Goal: Information Seeking & Learning: Learn about a topic

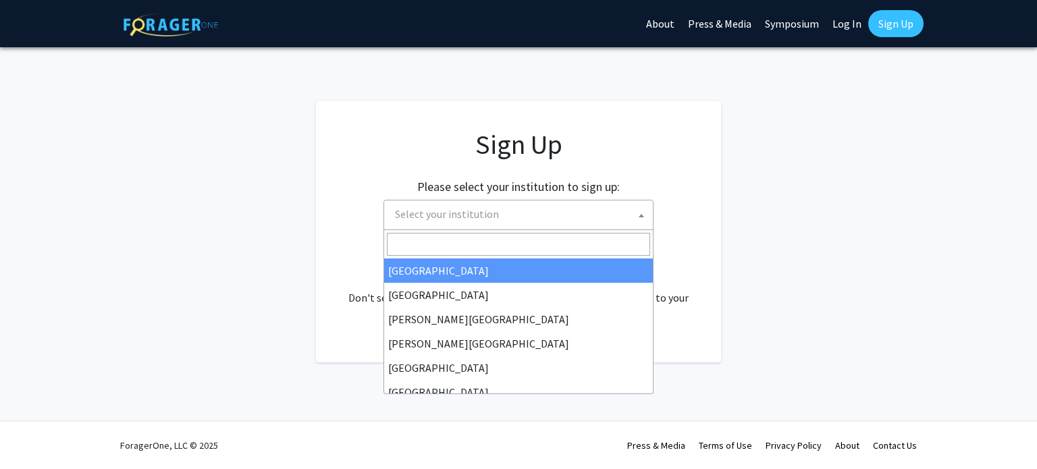
click at [610, 217] on span "Select your institution" at bounding box center [520, 214] width 263 height 28
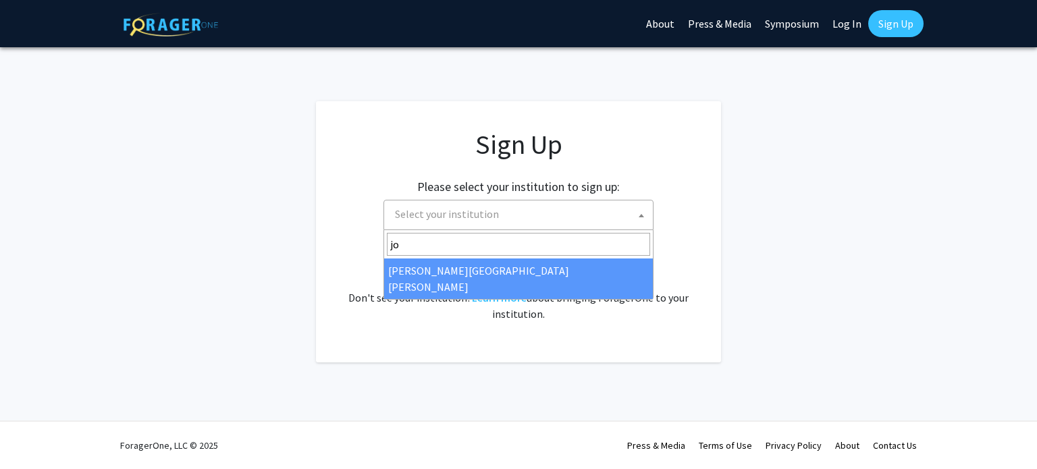
type input "jo"
select select "1"
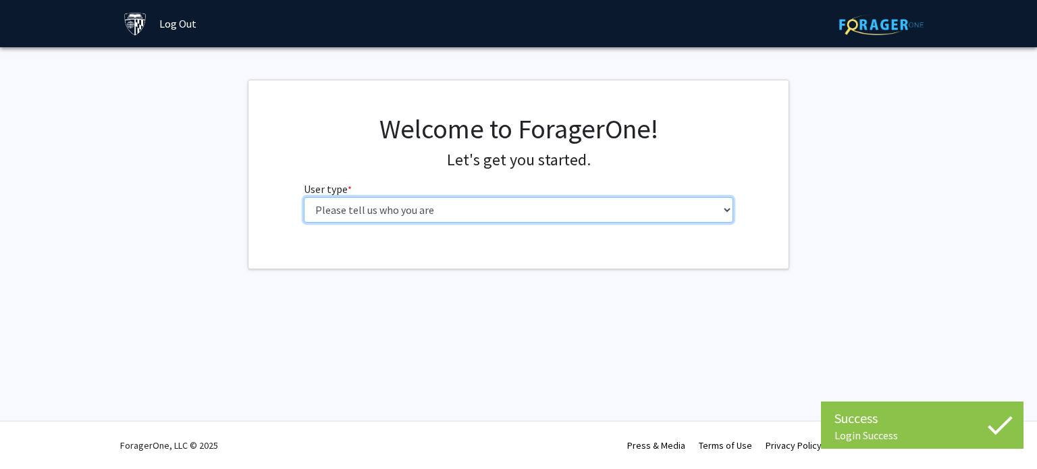
click at [570, 218] on select "Please tell us who you are Undergraduate Student Master's Student Doctoral Cand…" at bounding box center [519, 210] width 430 height 26
select select "2: masters"
click at [304, 197] on select "Please tell us who you are Undergraduate Student Master's Student Doctoral Cand…" at bounding box center [519, 210] width 430 height 26
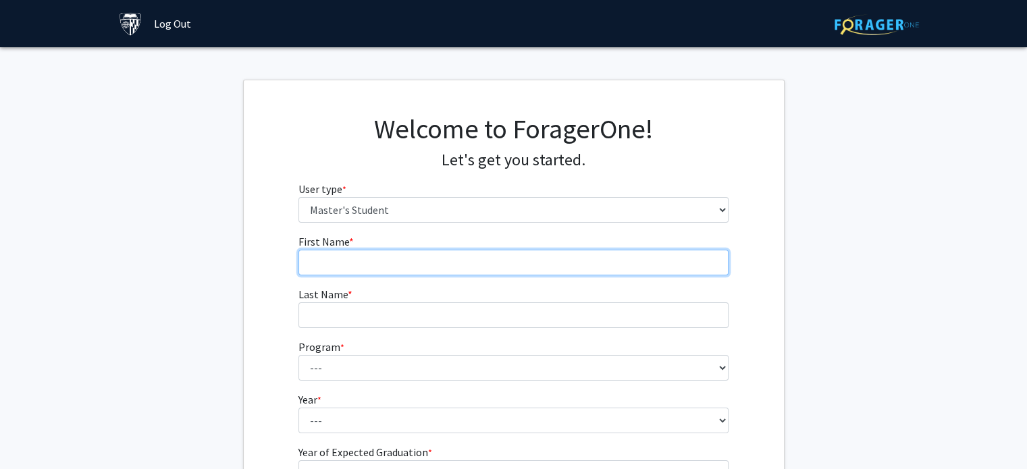
click at [576, 258] on input "First Name * required" at bounding box center [513, 263] width 430 height 26
type input "/"
type input "[PERSON_NAME]"
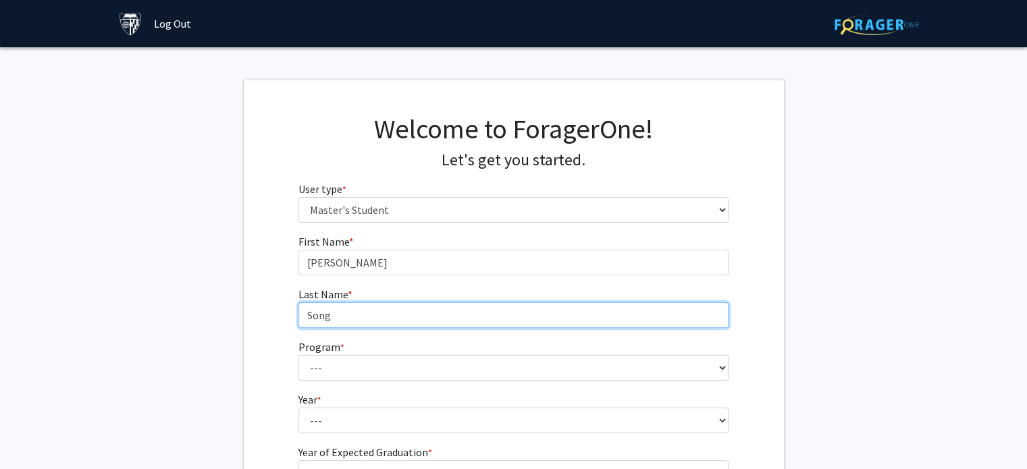
type input "Song"
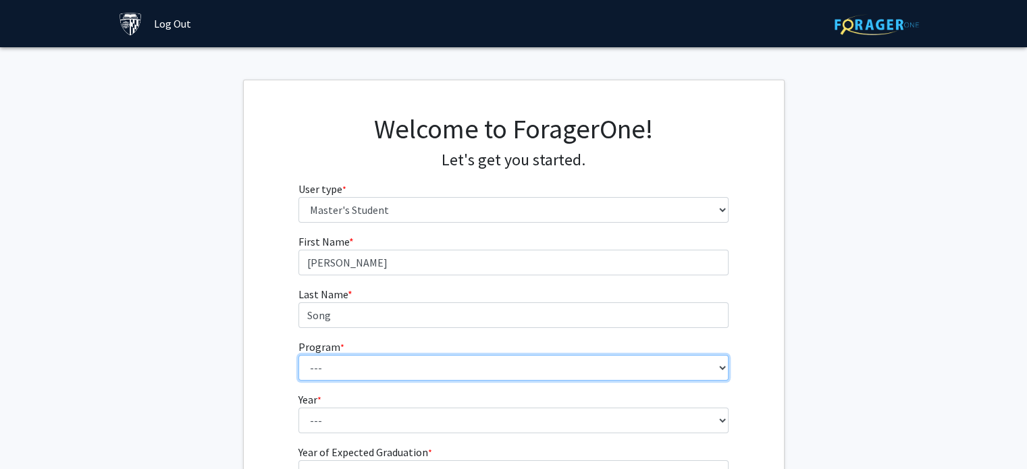
click at [652, 370] on select "--- Anatomy Education Applied and Computational Mathematics Applied Biomedical …" at bounding box center [513, 368] width 430 height 26
select select "23: 15"
click at [298, 355] on select "--- Anatomy Education Applied and Computational Mathematics Applied Biomedical …" at bounding box center [513, 368] width 430 height 26
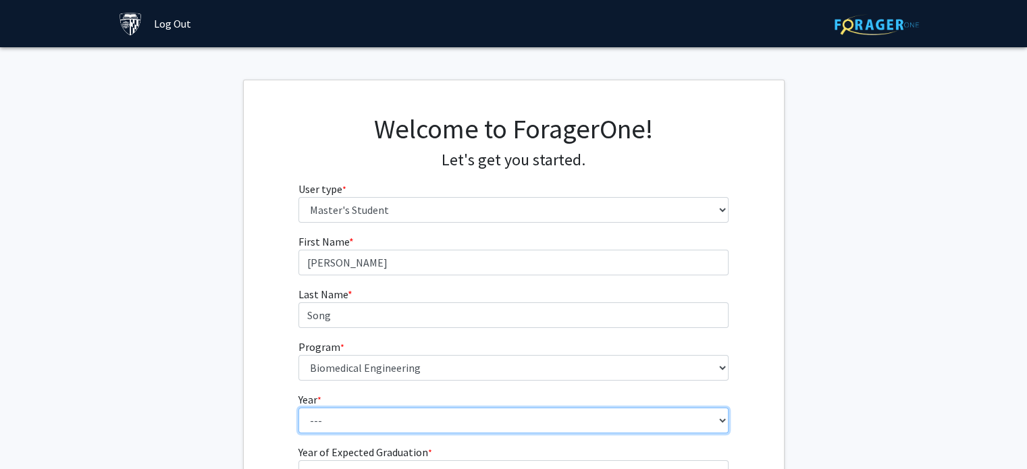
click at [516, 429] on select "--- First Year Second Year" at bounding box center [513, 421] width 430 height 26
select select "1: first_year"
click at [298, 408] on select "--- First Year Second Year" at bounding box center [513, 421] width 430 height 26
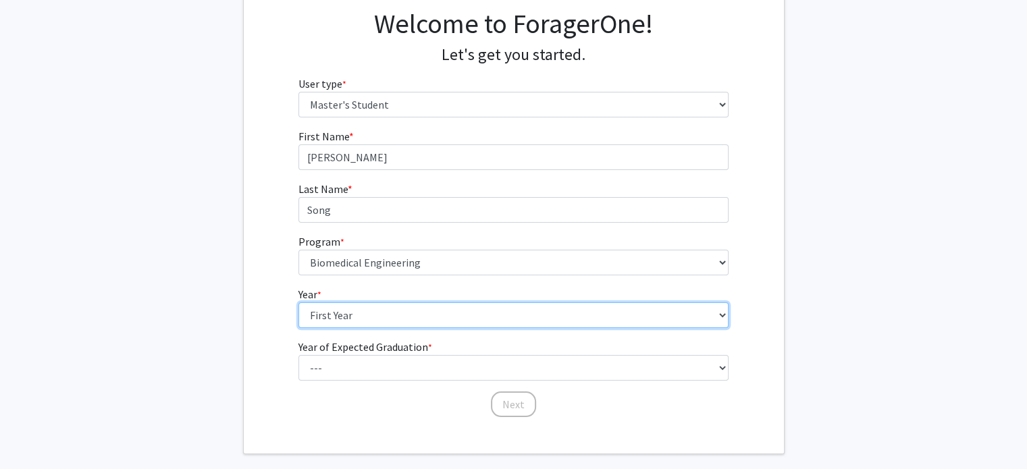
scroll to position [105, 0]
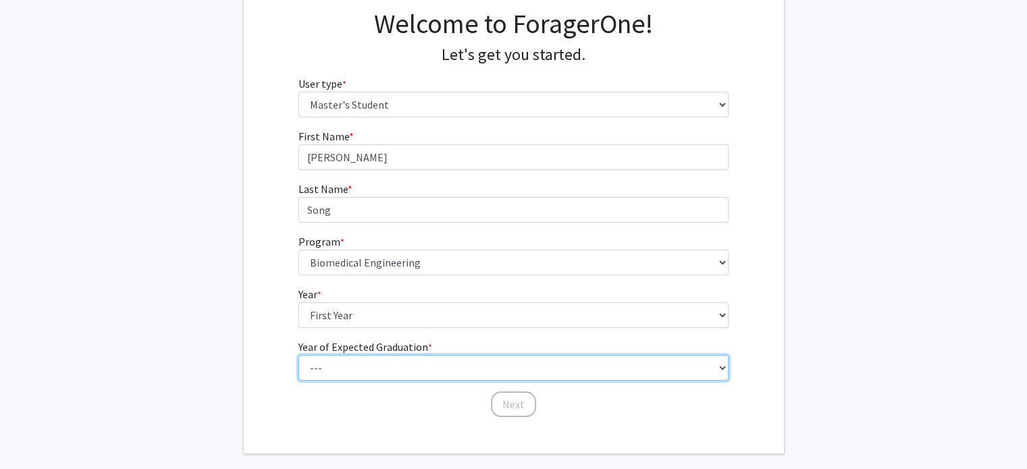
click at [471, 371] on select "--- 2025 2026 2027 2028 2029 2030 2031 2032 2033 2034" at bounding box center [513, 368] width 430 height 26
select select "4: 2028"
click at [298, 355] on select "--- 2025 2026 2027 2028 2029 2030 2031 2032 2033 2034" at bounding box center [513, 368] width 430 height 26
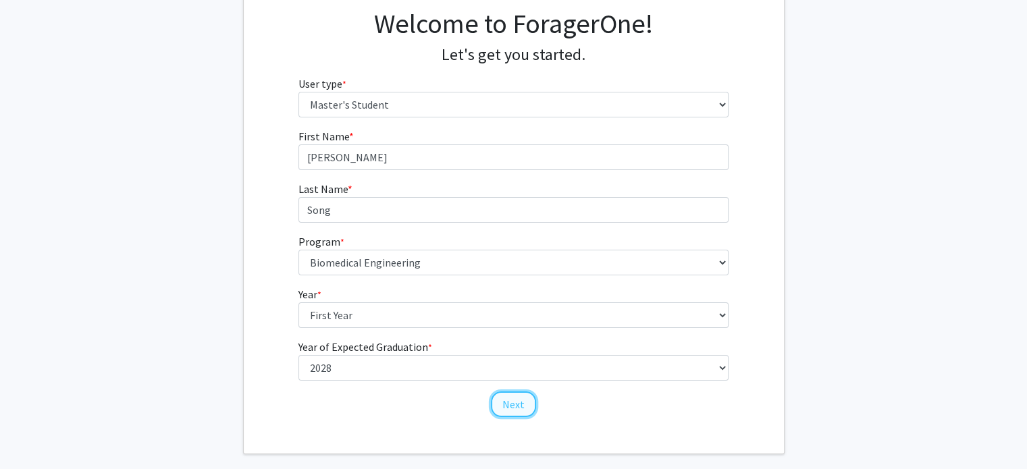
click at [513, 402] on button "Next" at bounding box center [513, 404] width 45 height 26
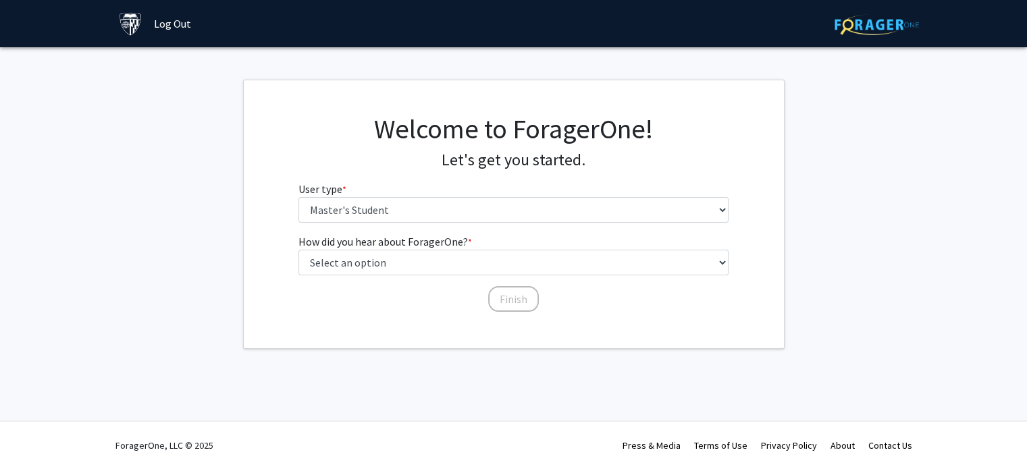
scroll to position [0, 0]
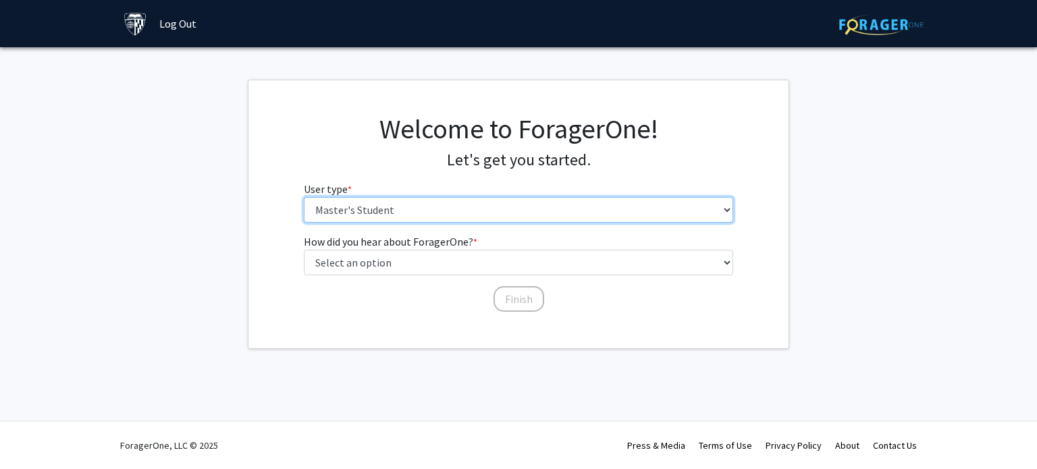
click at [537, 208] on select "Please tell us who you are Undergraduate Student Master's Student Doctoral Cand…" at bounding box center [519, 210] width 430 height 26
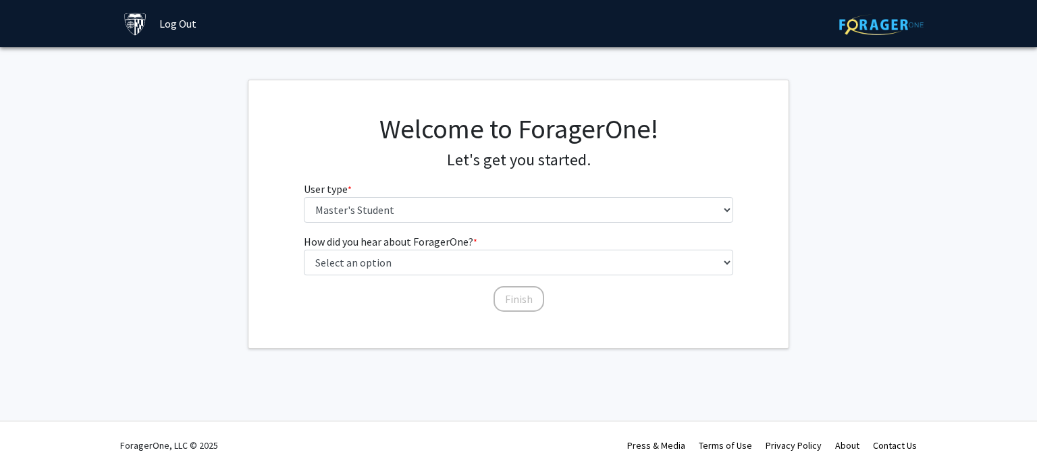
click at [801, 265] on fg-get-started "Welcome to ForagerOne! Let's get you started. User type * required Please tell …" at bounding box center [518, 214] width 1037 height 269
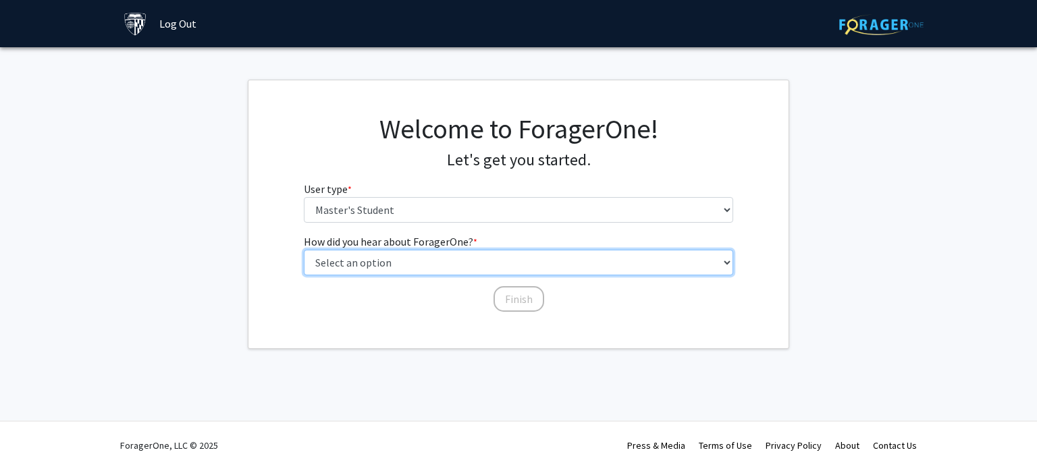
click at [559, 273] on select "Select an option Peer/student recommendation Faculty/staff recommendation Unive…" at bounding box center [519, 263] width 430 height 26
select select "3: university_website"
click at [304, 250] on select "Select an option Peer/student recommendation Faculty/staff recommendation Unive…" at bounding box center [519, 263] width 430 height 26
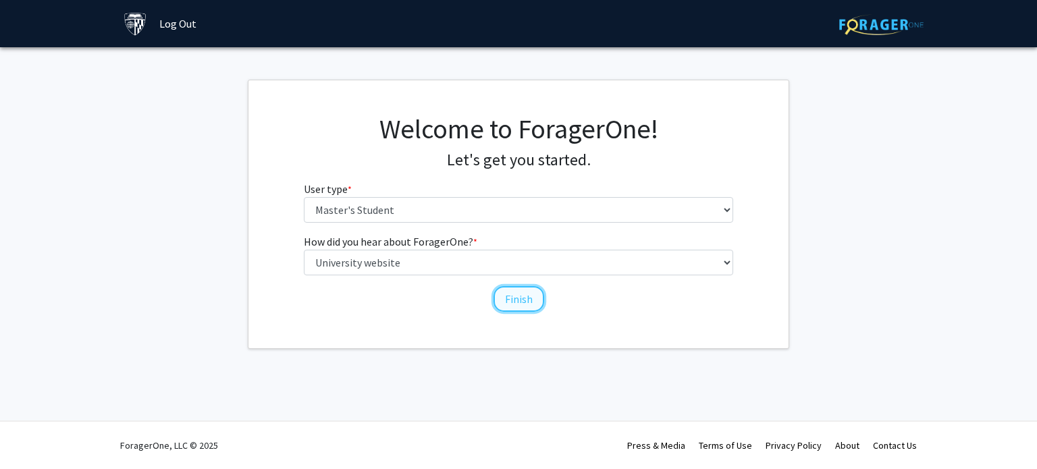
click at [494, 298] on button "Finish" at bounding box center [518, 299] width 51 height 26
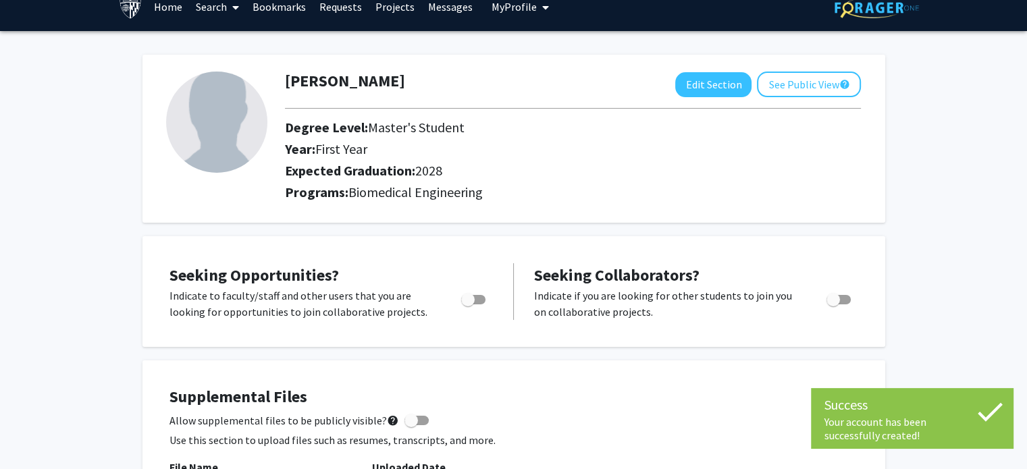
scroll to position [19, 0]
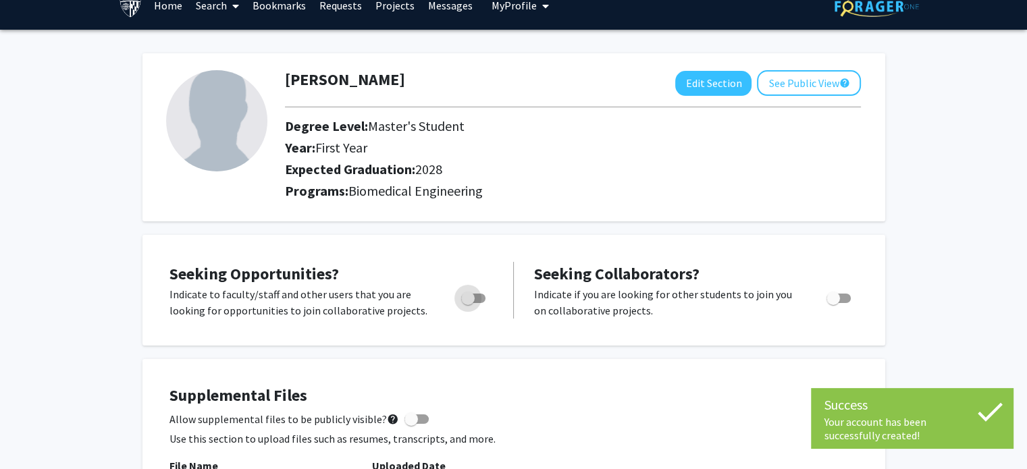
click at [477, 302] on span "Toggle" at bounding box center [473, 298] width 24 height 9
click at [468, 303] on input "Are you actively seeking opportunities?" at bounding box center [467, 303] width 1 height 1
checkbox input "true"
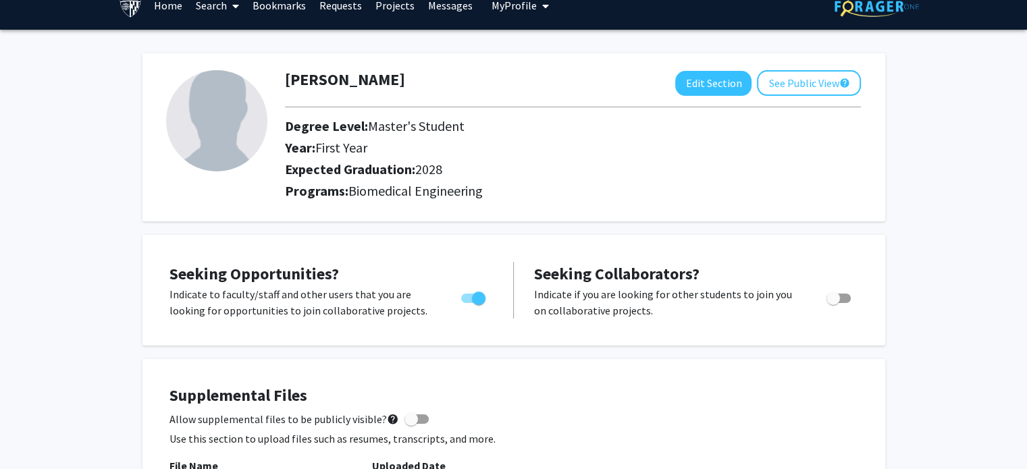
click at [826, 297] on span "Toggle" at bounding box center [832, 298] width 13 height 13
click at [832, 303] on input "Would you like to receive other student requests to work with you?" at bounding box center [832, 303] width 1 height 1
checkbox input "true"
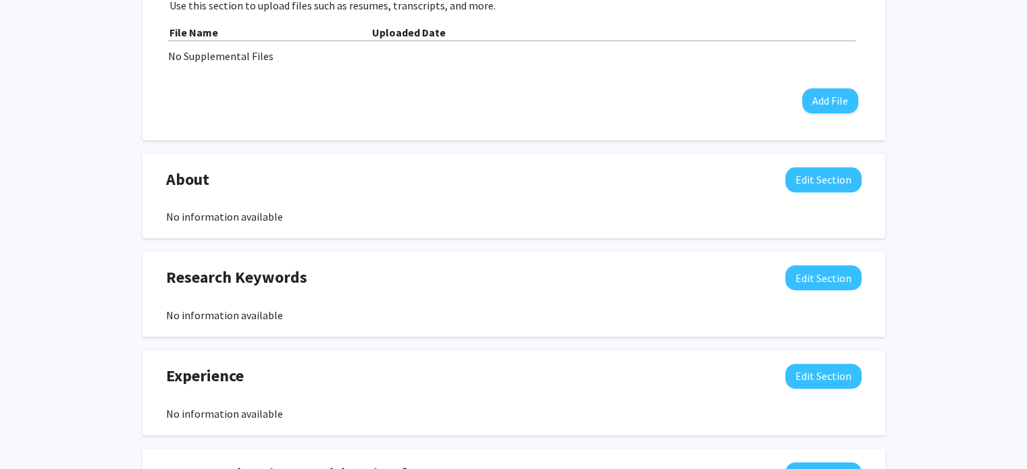
scroll to position [464, 0]
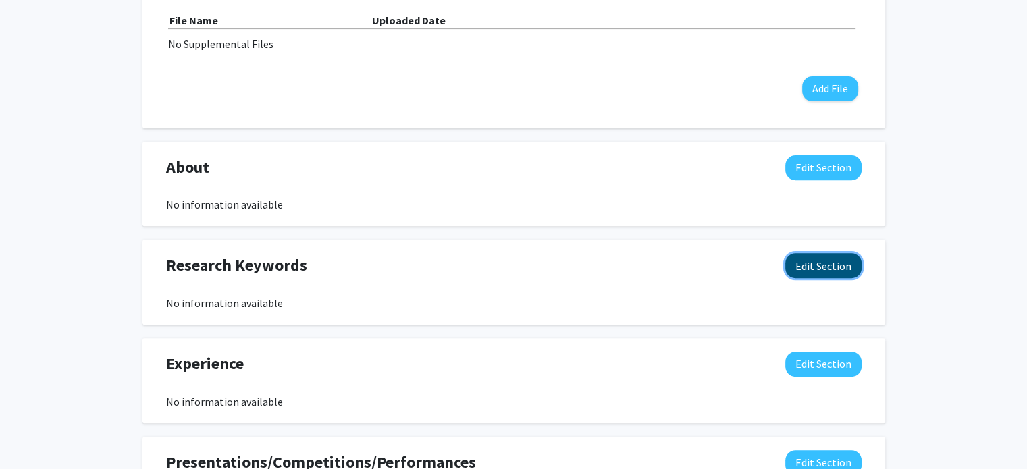
click at [846, 269] on button "Edit Section" at bounding box center [823, 265] width 76 height 25
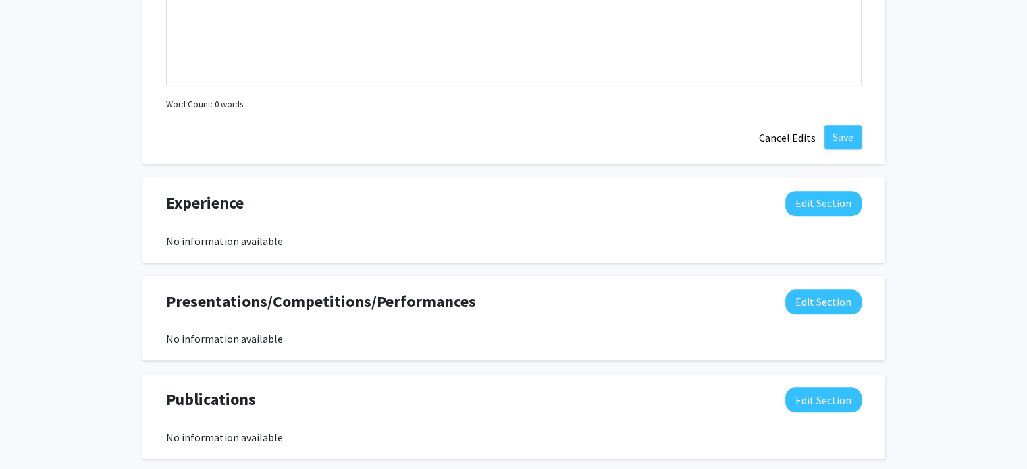
scroll to position [923, 0]
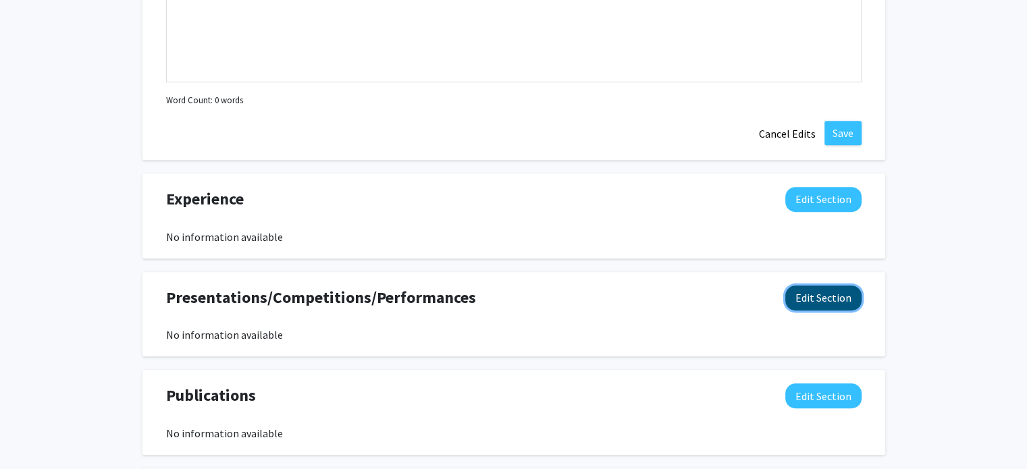
click at [838, 302] on button "Edit Section" at bounding box center [823, 298] width 76 height 25
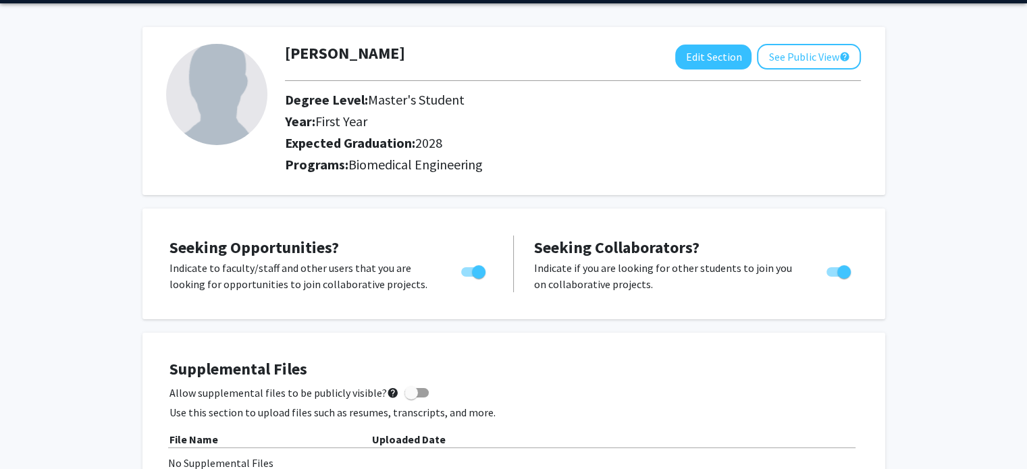
scroll to position [0, 0]
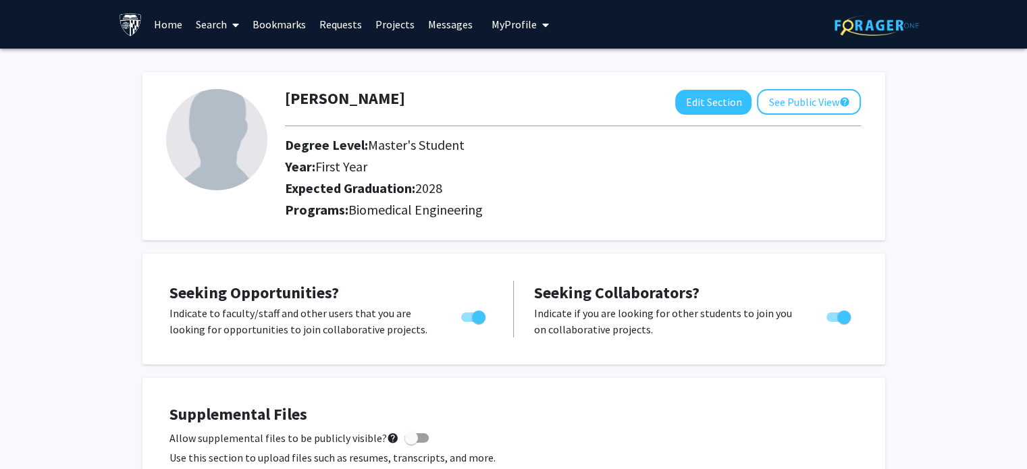
click at [392, 33] on link "Projects" at bounding box center [395, 24] width 53 height 47
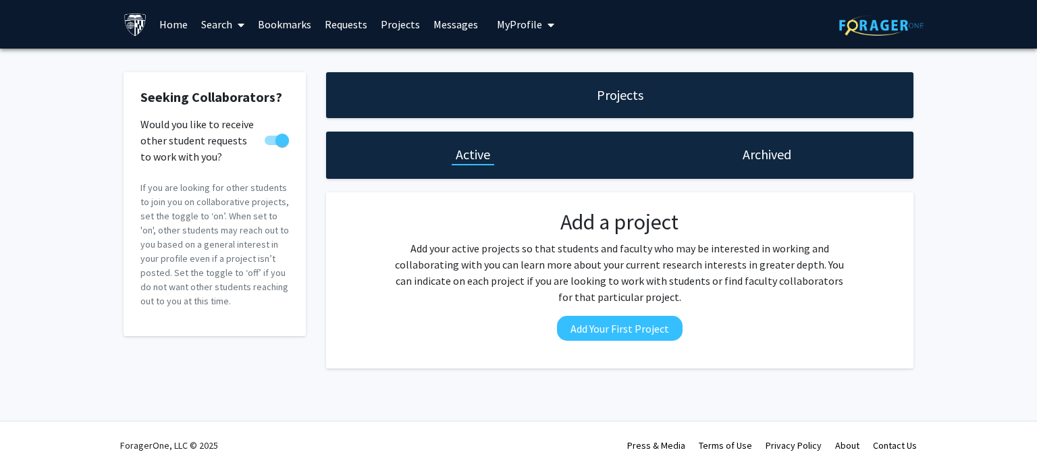
click at [182, 27] on link "Home" at bounding box center [174, 24] width 42 height 47
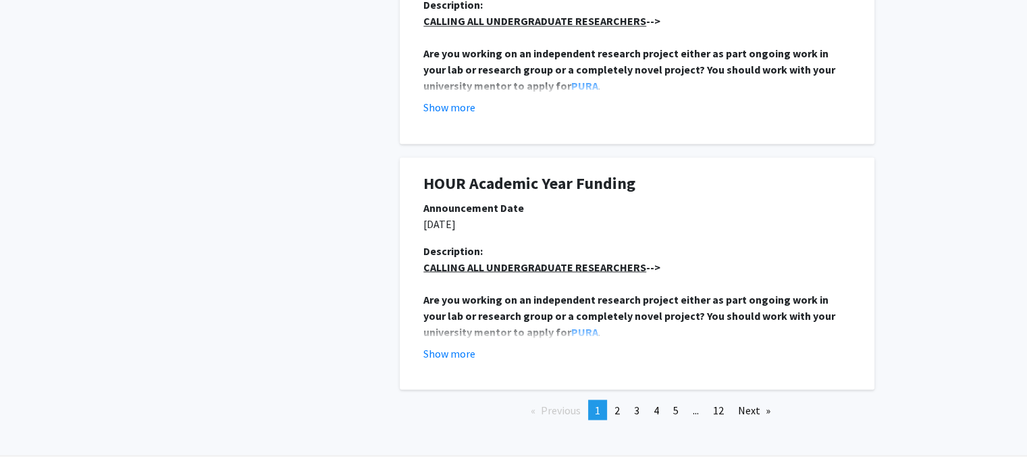
scroll to position [2399, 0]
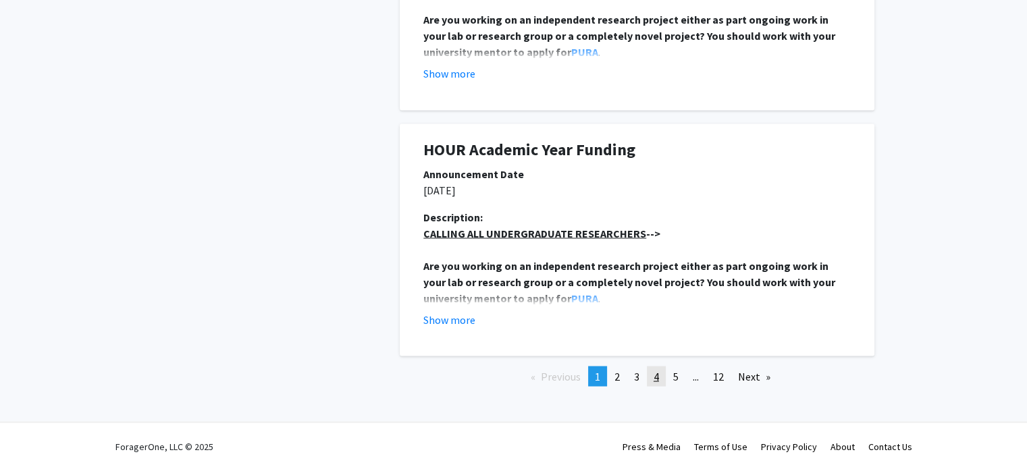
click at [656, 371] on span "4" at bounding box center [655, 375] width 5 height 13
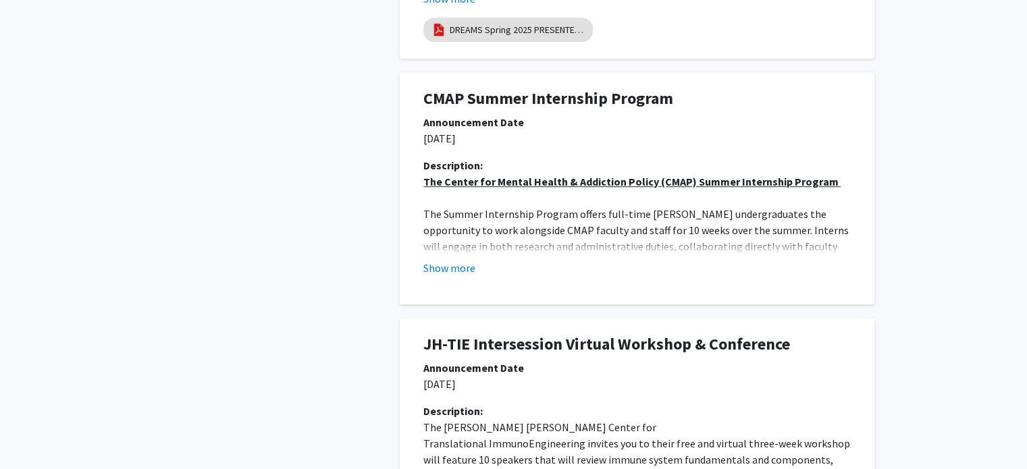
scroll to position [0, 0]
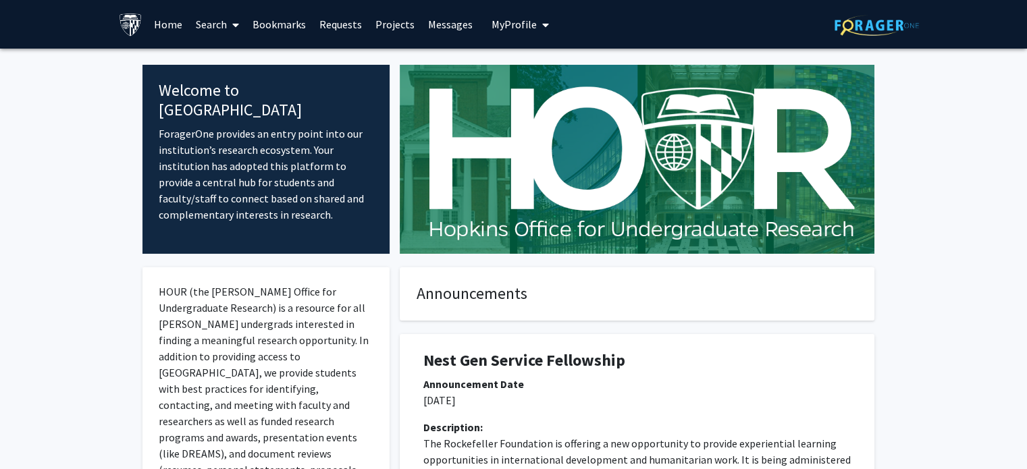
click at [239, 22] on icon at bounding box center [235, 25] width 7 height 11
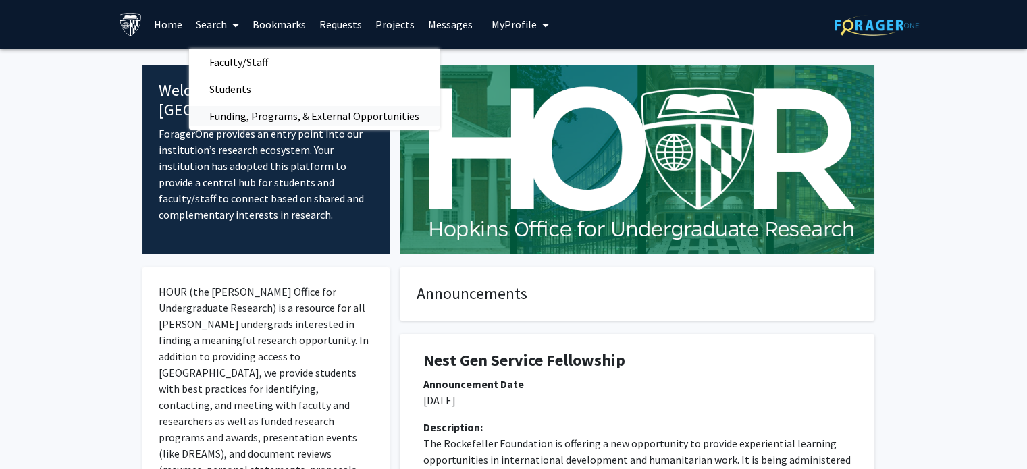
click at [259, 111] on span "Funding, Programs, & External Opportunities" at bounding box center [314, 116] width 250 height 27
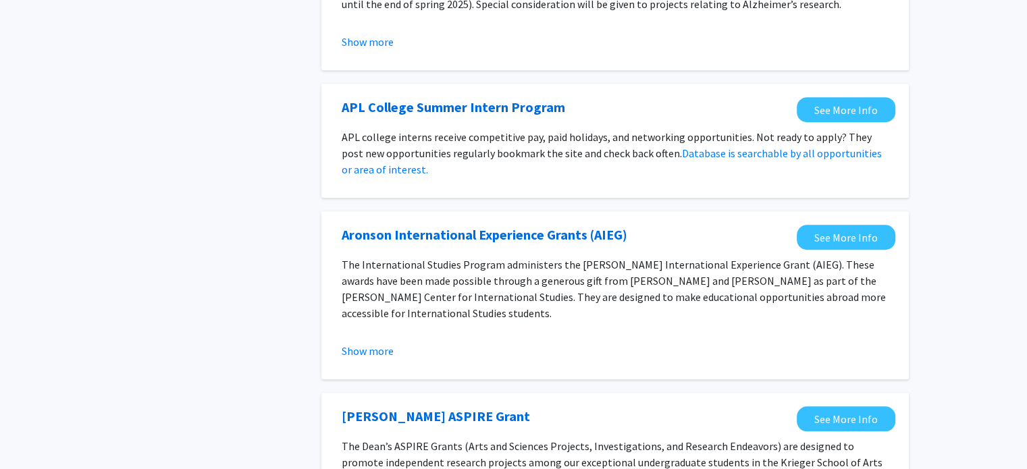
scroll to position [979, 0]
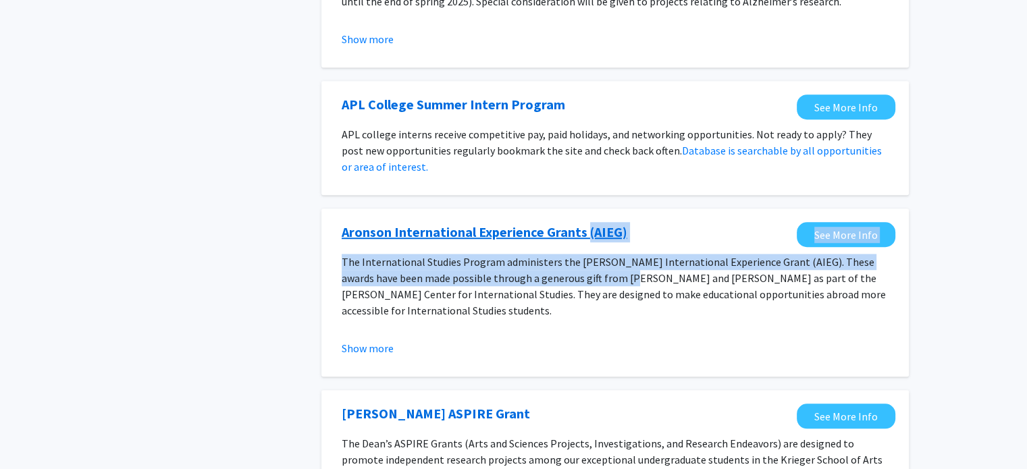
drag, startPoint x: 598, startPoint y: 278, endPoint x: 583, endPoint y: 240, distance: 41.2
click at [583, 240] on fg-opportunity "[PERSON_NAME] International Experience Grants (AIEG) See More Info The Internat…" at bounding box center [615, 292] width 560 height 141
click at [583, 240] on link "Aronson International Experience Grants (AIEG)" at bounding box center [485, 232] width 286 height 20
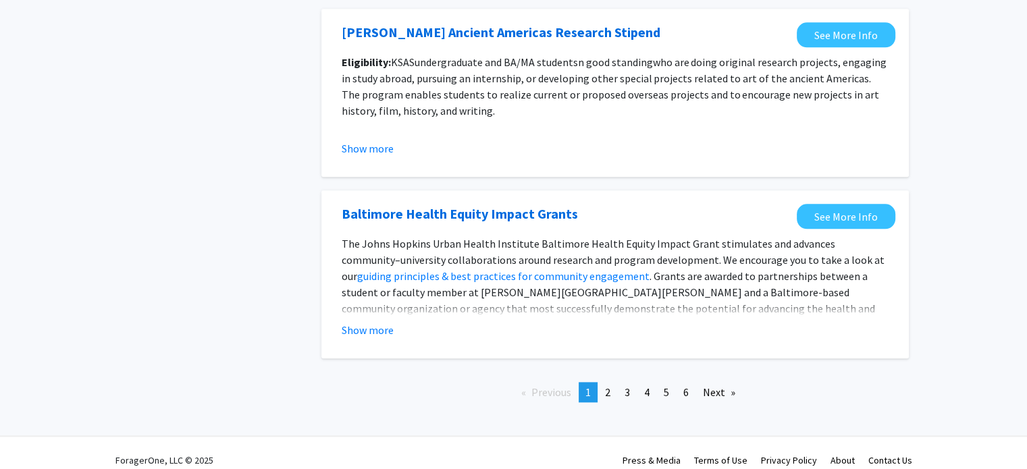
scroll to position [1542, 0]
click at [351, 329] on button "Show more" at bounding box center [368, 330] width 52 height 16
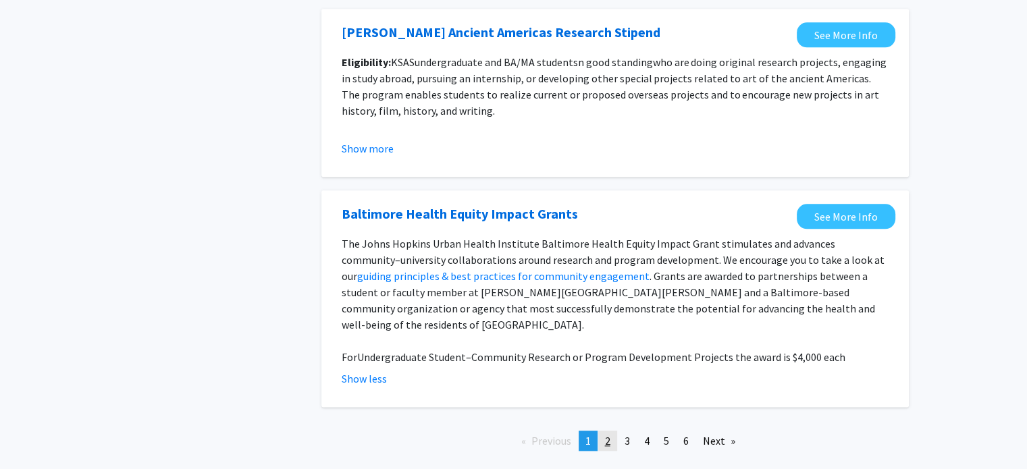
click at [607, 434] on span "2" at bounding box center [607, 440] width 5 height 13
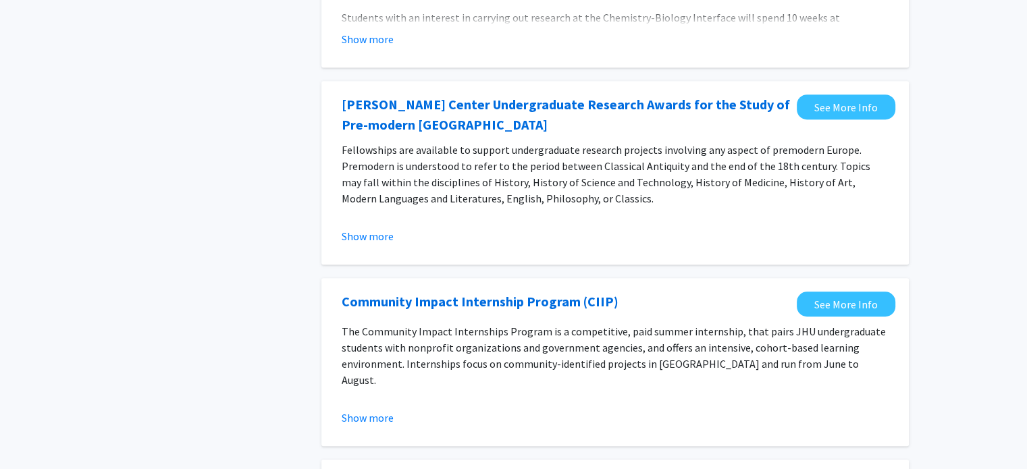
scroll to position [992, 0]
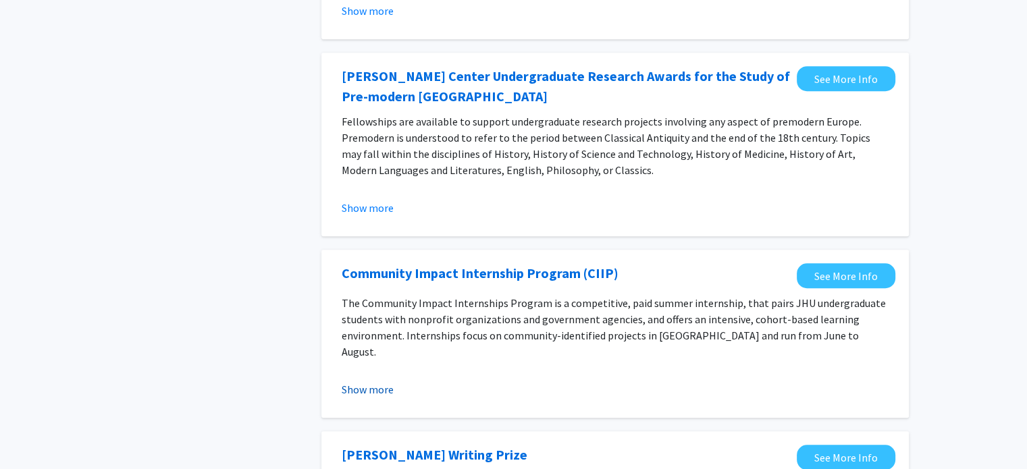
click at [376, 388] on button "Show more" at bounding box center [368, 389] width 52 height 16
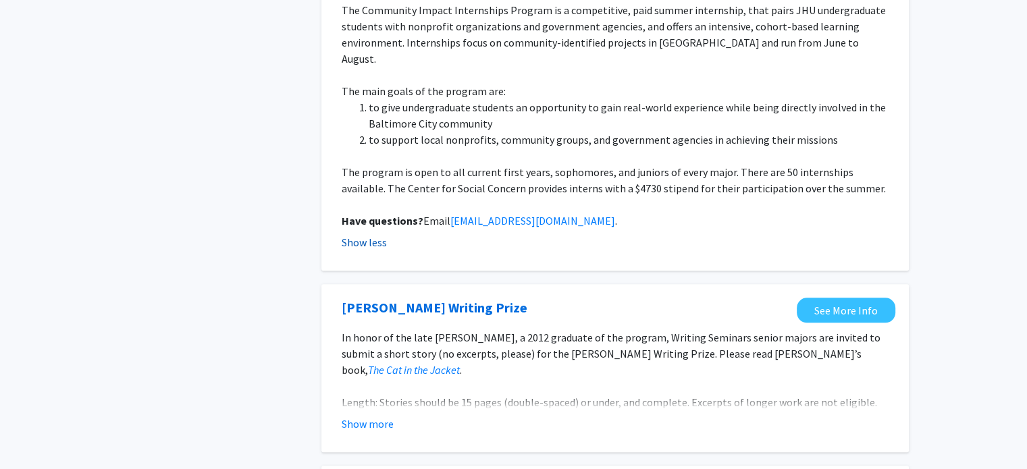
scroll to position [1287, 0]
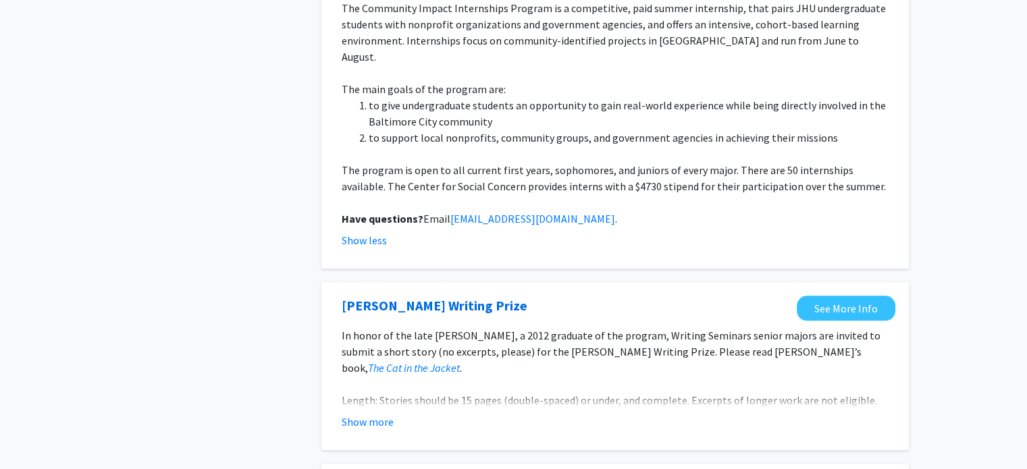
click at [376, 392] on p "Length: Stories should be 15 pages (double-spaced) or under, and complete. Exce…" at bounding box center [615, 400] width 547 height 16
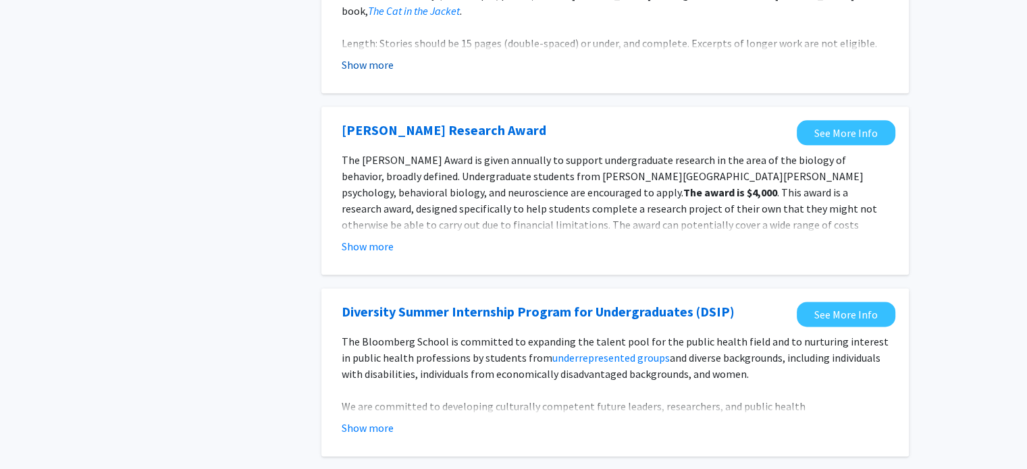
scroll to position [1644, 0]
click at [376, 420] on button "Show more" at bounding box center [368, 428] width 52 height 16
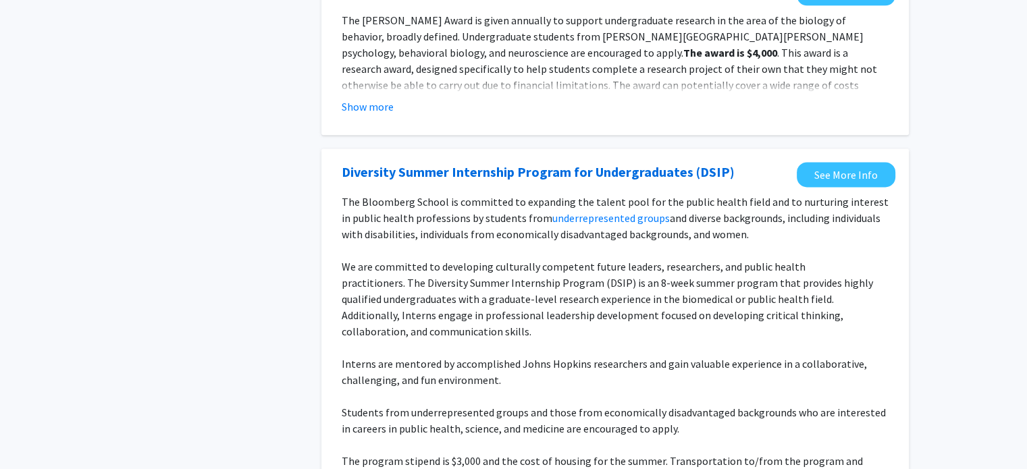
scroll to position [1789, 0]
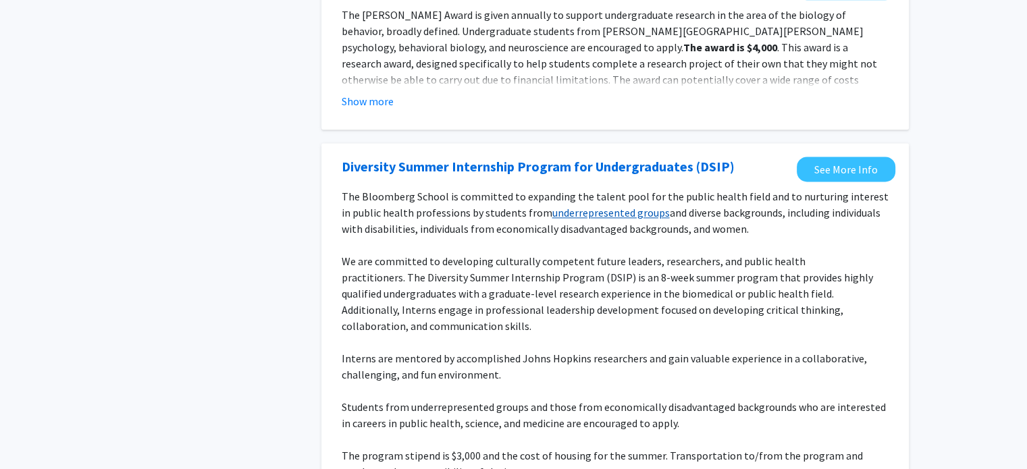
click at [627, 206] on link "underrepresented groups" at bounding box center [610, 212] width 117 height 13
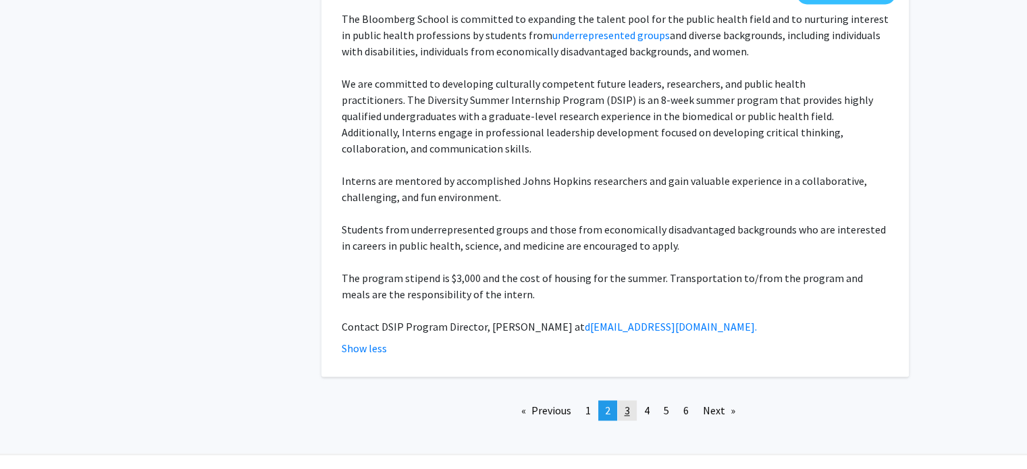
click at [626, 404] on span "3" at bounding box center [626, 410] width 5 height 13
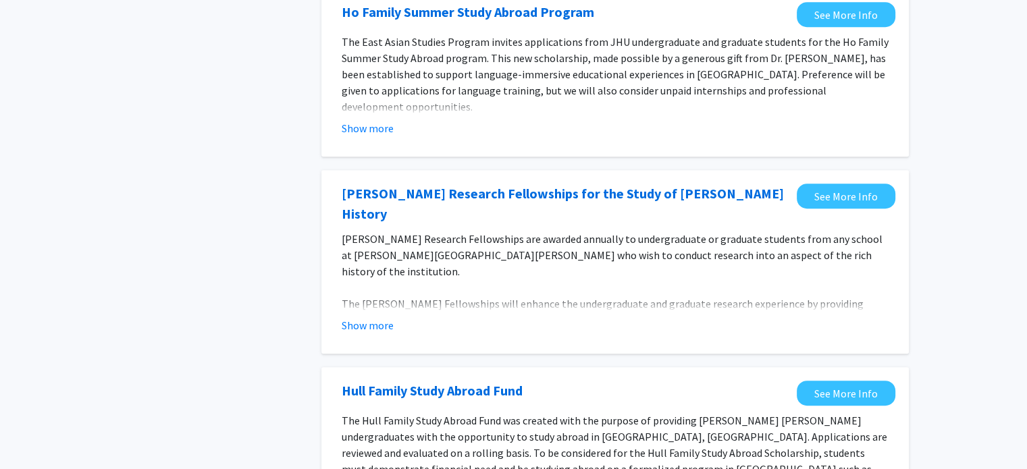
scroll to position [675, 0]
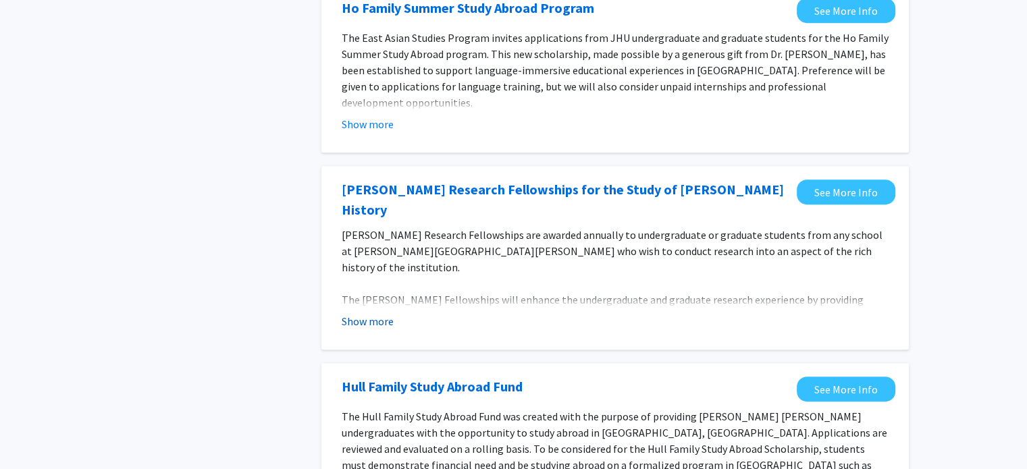
click at [364, 313] on button "Show more" at bounding box center [368, 321] width 52 height 16
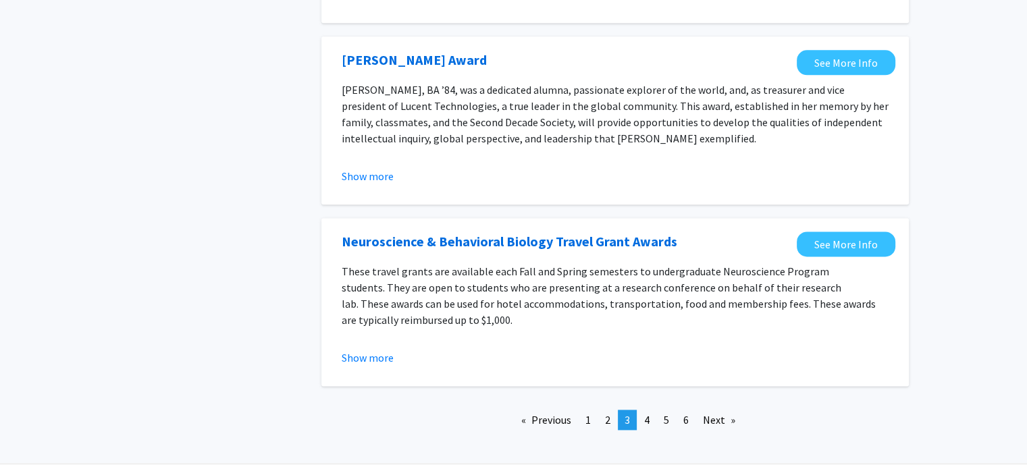
scroll to position [1719, 0]
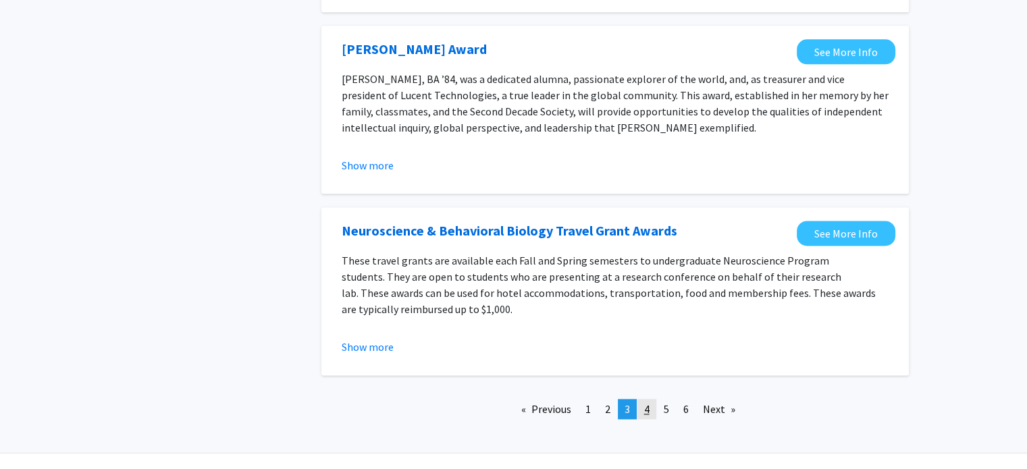
click at [639, 399] on link "page 4" at bounding box center [646, 409] width 19 height 20
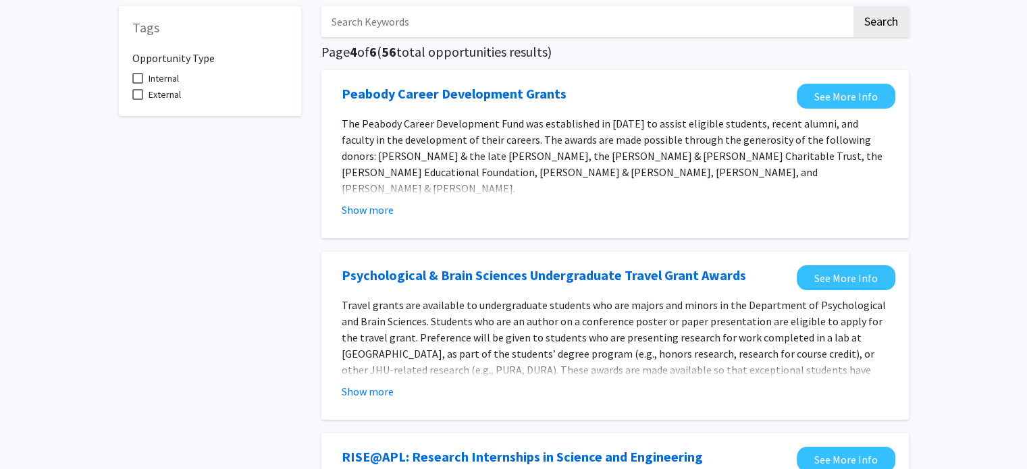
scroll to position [67, 0]
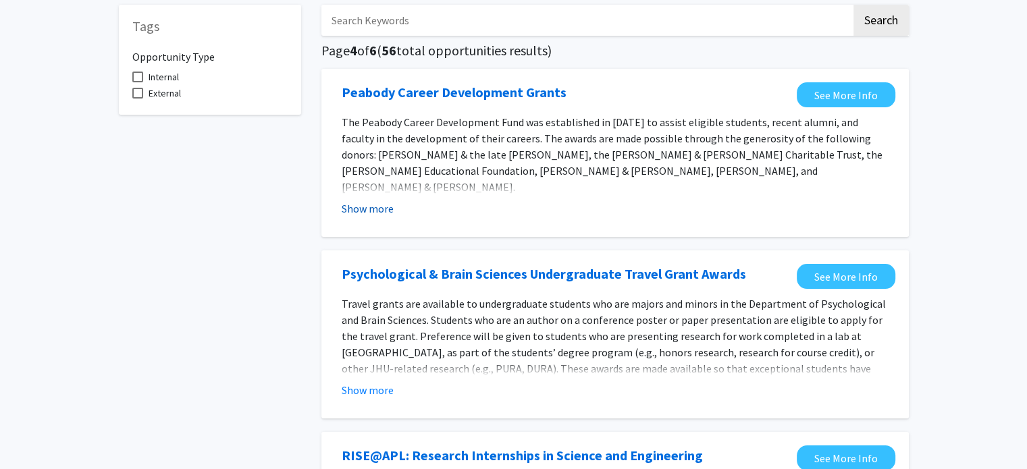
click at [377, 209] on button "Show more" at bounding box center [368, 208] width 52 height 16
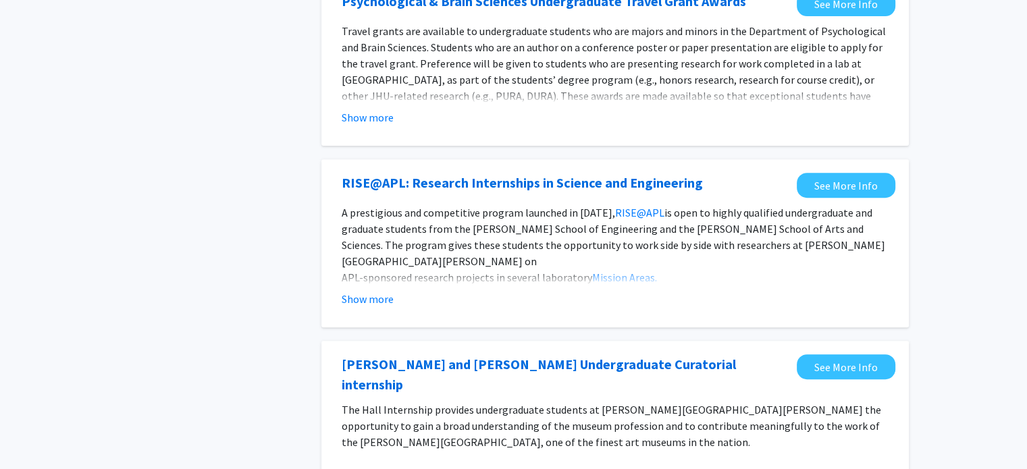
scroll to position [493, 0]
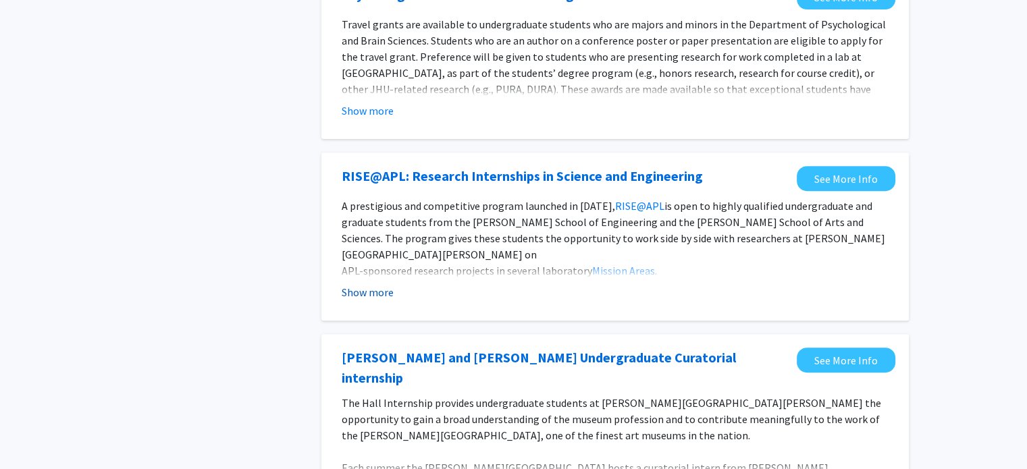
click at [387, 284] on button "Show more" at bounding box center [368, 292] width 52 height 16
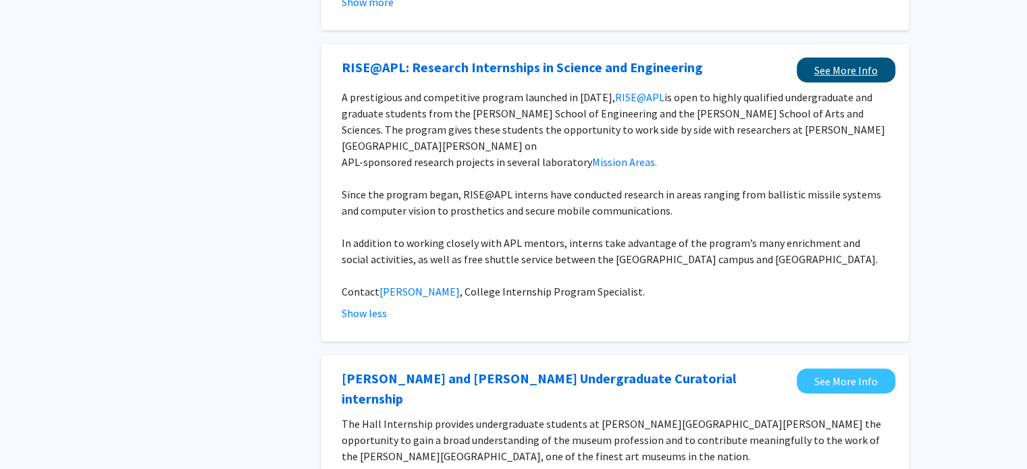
scroll to position [610, 0]
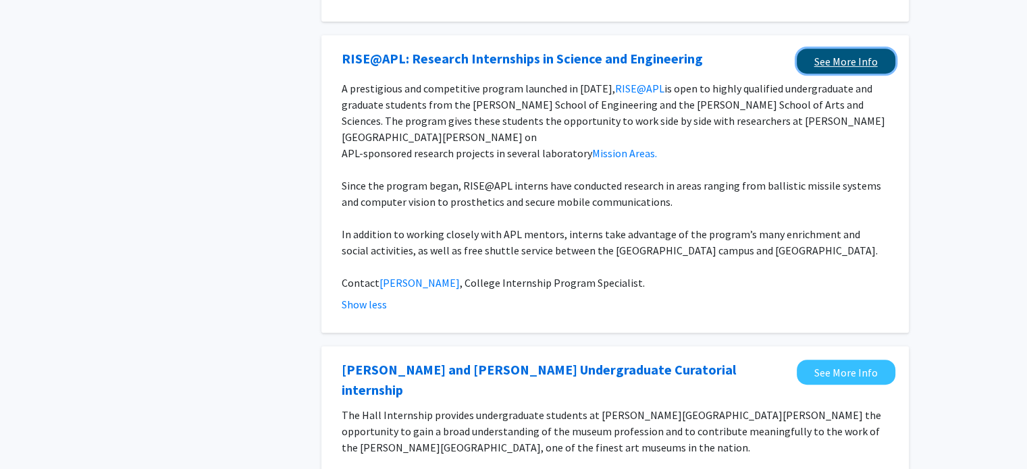
click at [841, 49] on link "See More Info" at bounding box center [845, 61] width 99 height 25
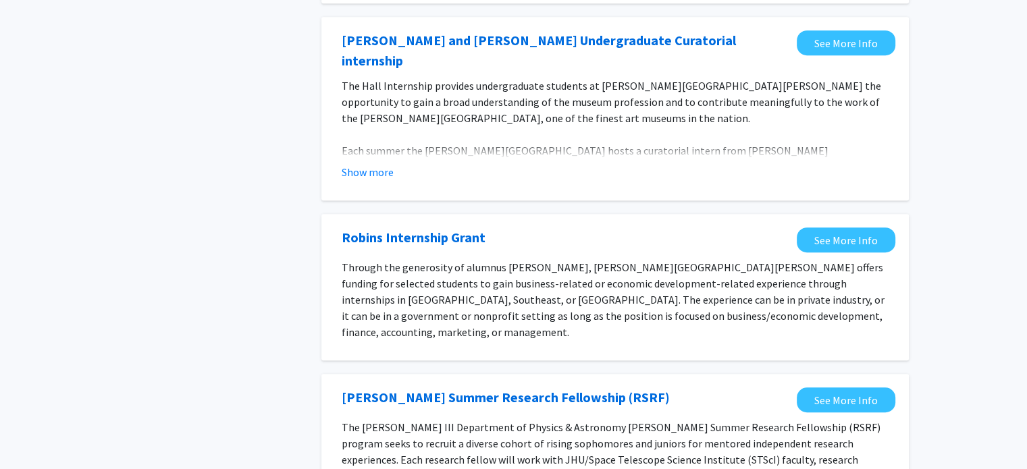
scroll to position [969, 0]
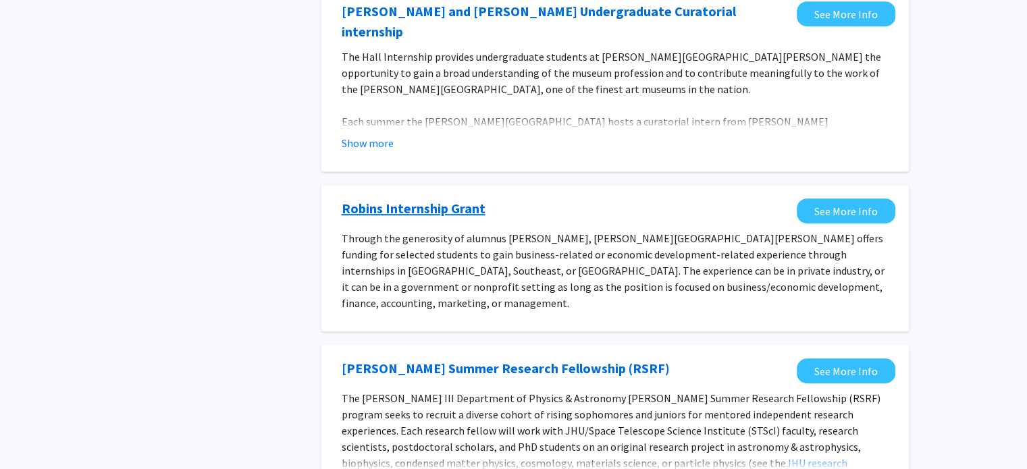
click at [413, 198] on link "Robins Internship Grant" at bounding box center [414, 208] width 144 height 20
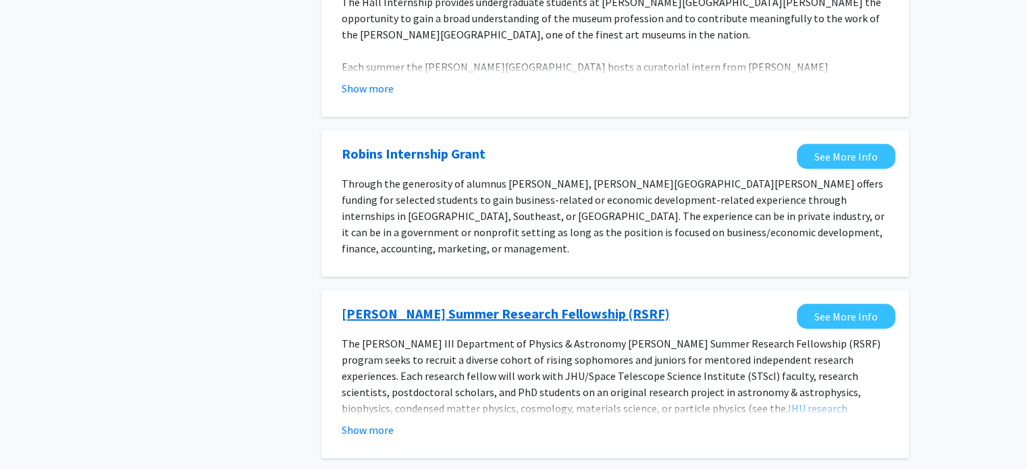
scroll to position [1056, 0]
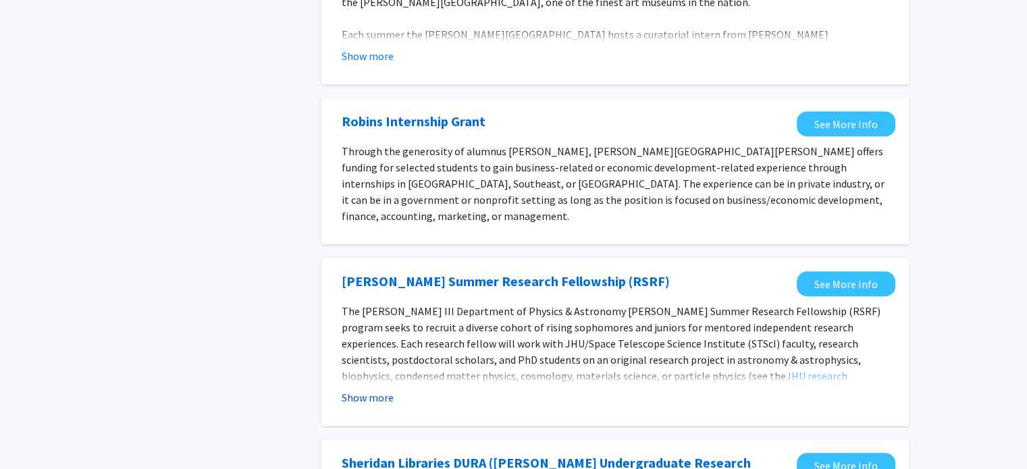
click at [387, 389] on button "Show more" at bounding box center [368, 397] width 52 height 16
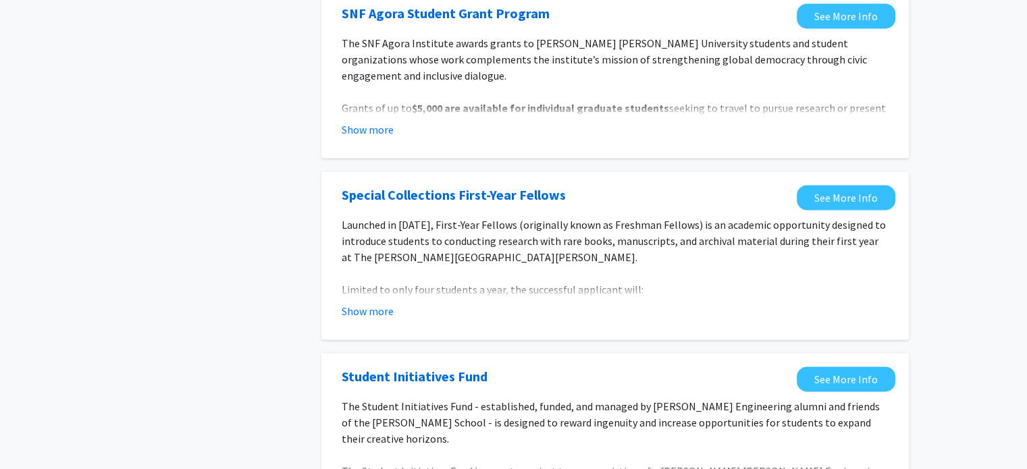
scroll to position [2011, 0]
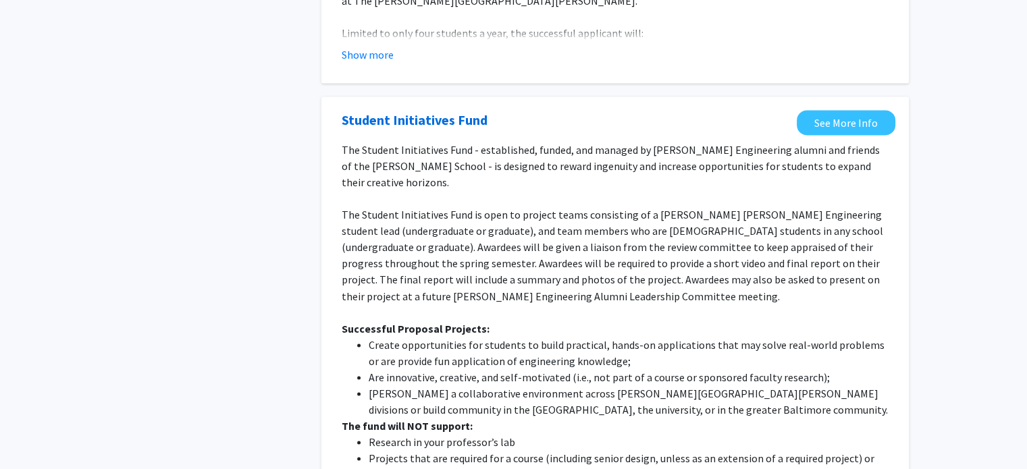
scroll to position [2265, 0]
click at [462, 111] on link "Student Initiatives Fund" at bounding box center [415, 121] width 146 height 20
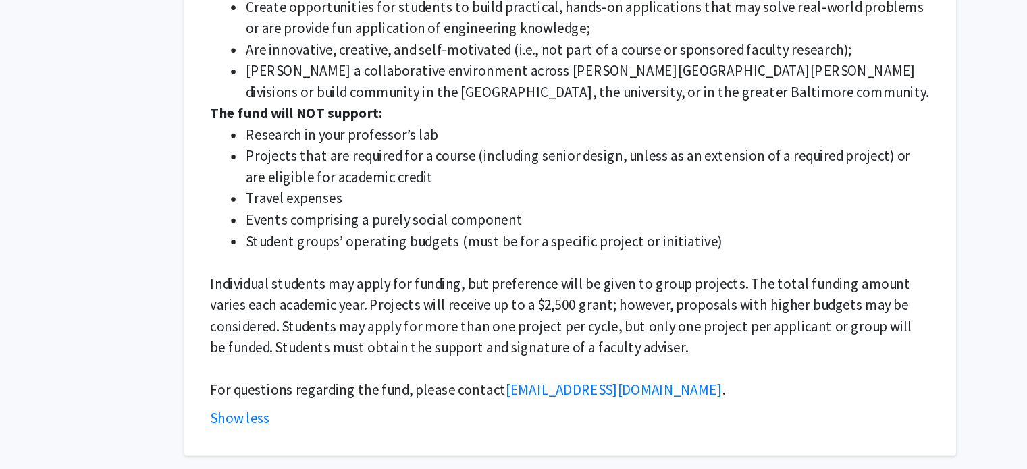
scroll to position [2495, 0]
